Goal: Task Accomplishment & Management: Use online tool/utility

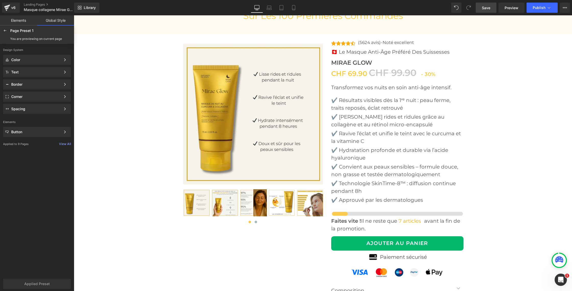
click at [482, 8] on link "Save" at bounding box center [486, 8] width 21 height 10
click at [535, 6] on span "Publish" at bounding box center [539, 8] width 13 height 4
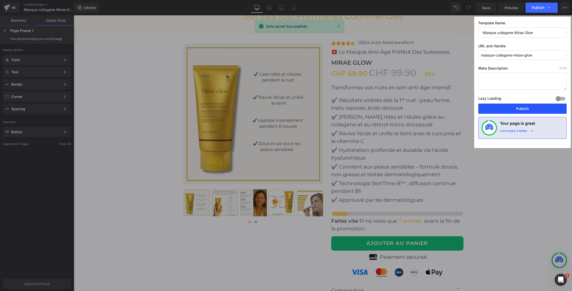
click at [509, 109] on button "Publish" at bounding box center [522, 108] width 88 height 10
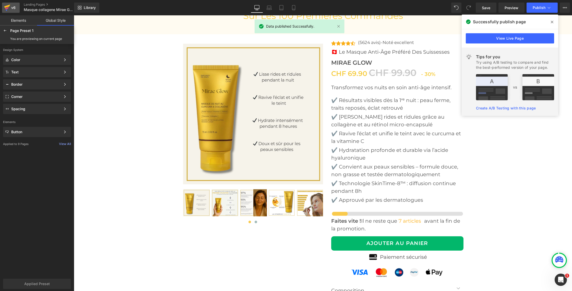
click at [9, 7] on icon at bounding box center [7, 7] width 6 height 13
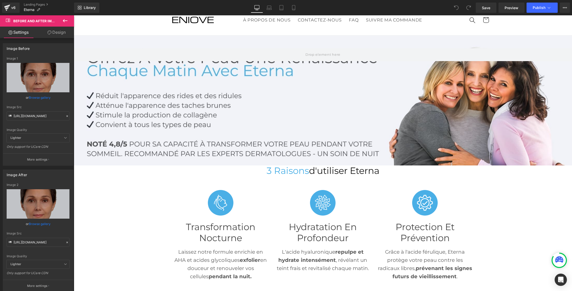
scroll to position [29, 0]
